Goal: Task Accomplishment & Management: Manage account settings

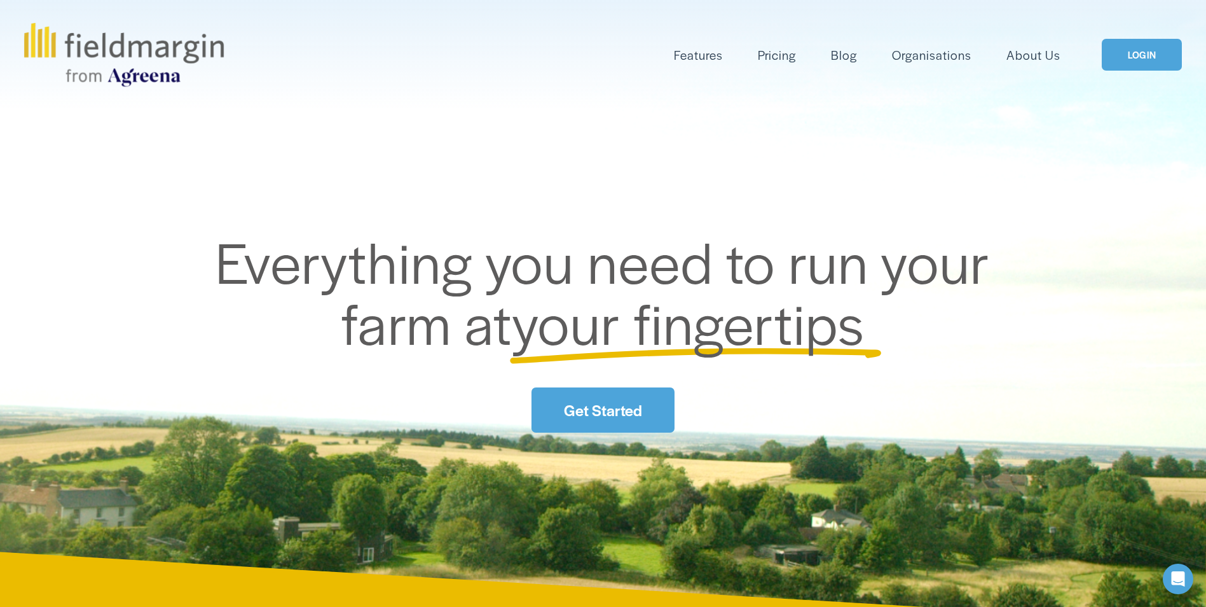
click at [1160, 67] on link "LOGIN" at bounding box center [1142, 55] width 80 height 32
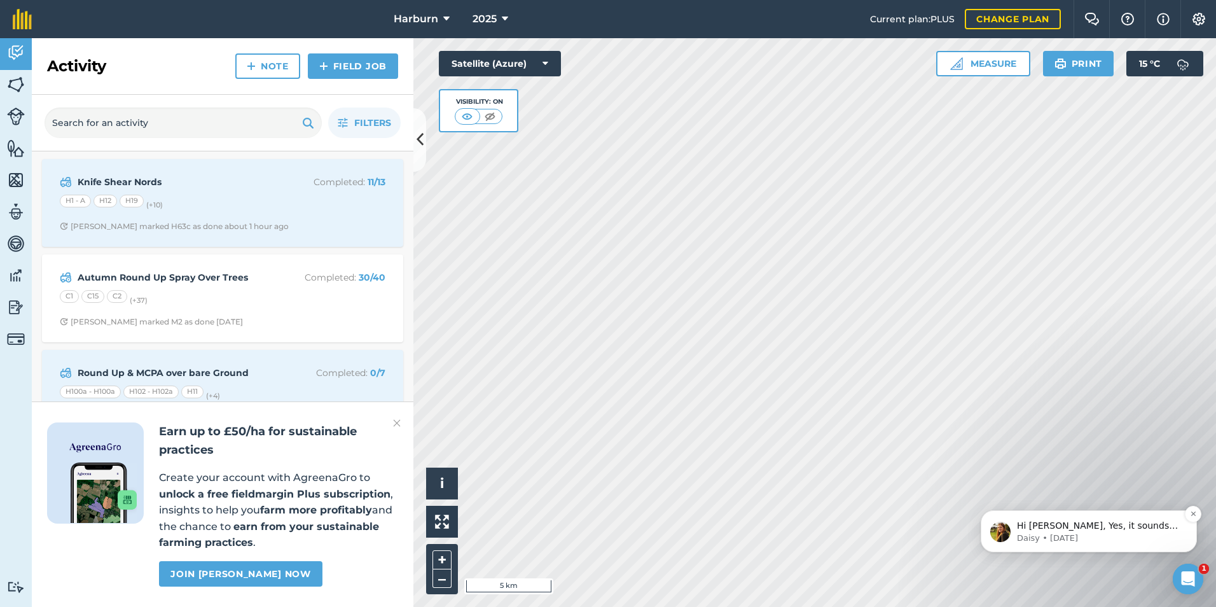
click at [1117, 535] on p "Daisy • 1w ago" at bounding box center [1099, 537] width 164 height 11
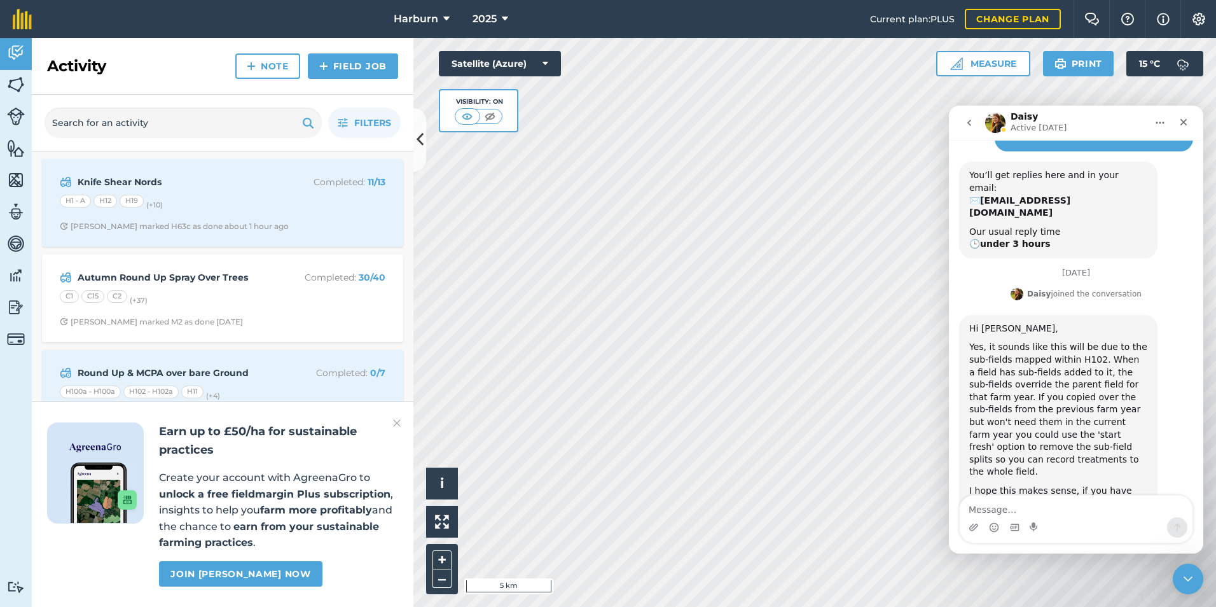
scroll to position [246, 0]
click at [1186, 118] on icon "Close" at bounding box center [1183, 122] width 10 height 10
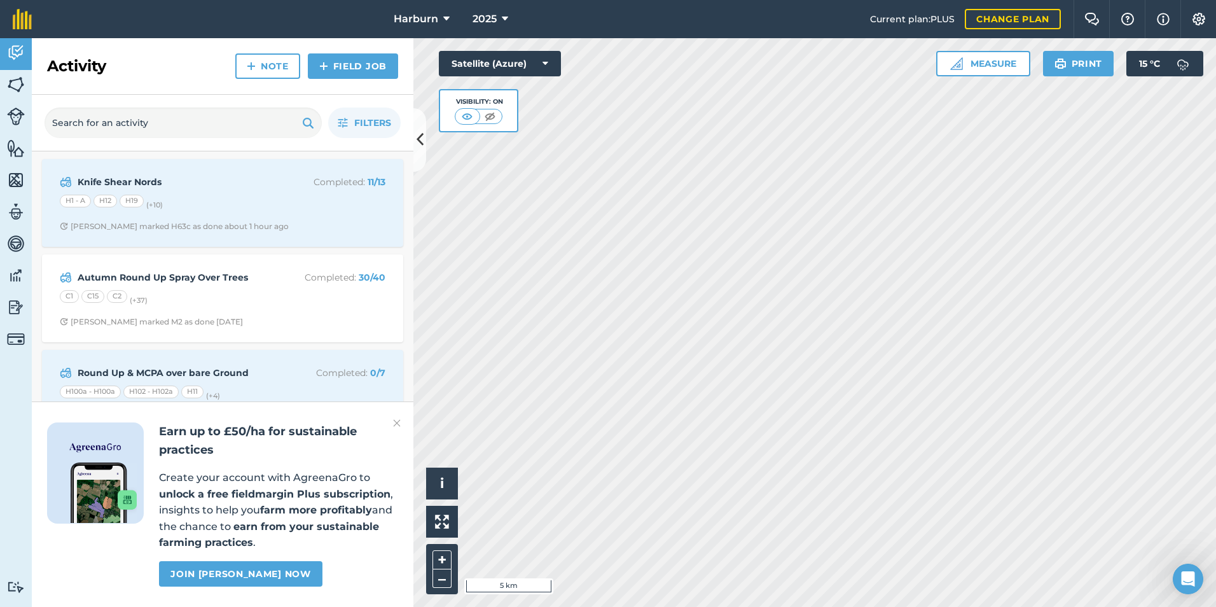
scroll to position [252, 0]
click at [1194, 17] on img at bounding box center [1198, 19] width 15 height 13
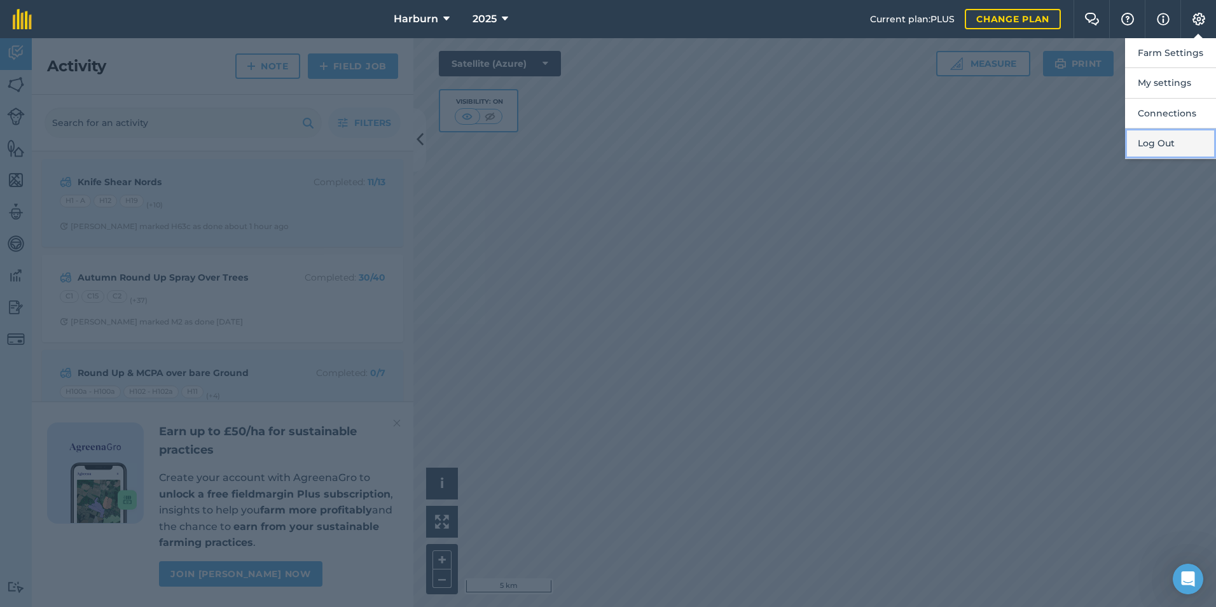
click at [1162, 137] on button "Log Out" at bounding box center [1170, 143] width 91 height 30
